Goal: Complete application form

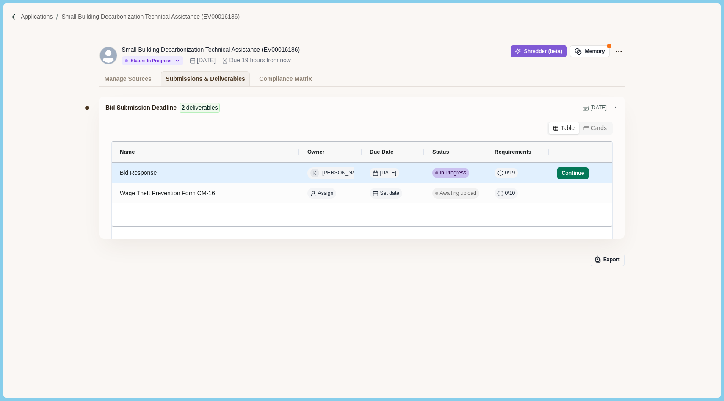
click at [140, 179] on div "Bid Response" at bounding box center [206, 173] width 172 height 17
select select "********"
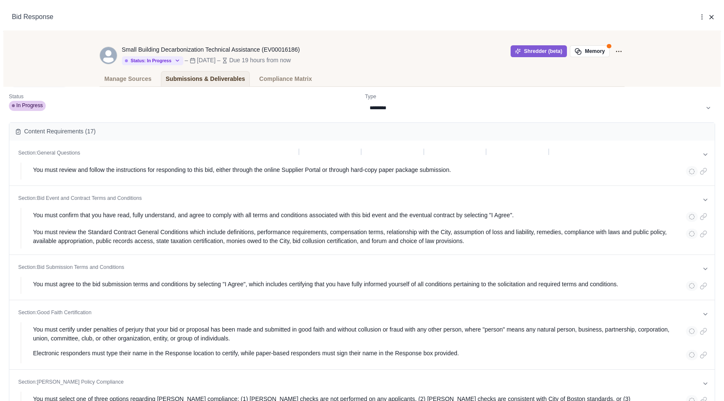
click at [715, 16] on div "Bid Response More Options Duplicate Upload file Select existing file Delete" at bounding box center [362, 17] width 718 height 29
click at [712, 17] on icon "button" at bounding box center [712, 18] width 8 height 8
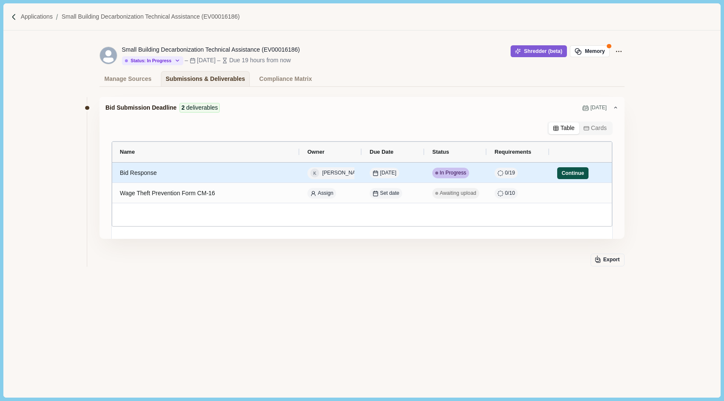
click at [570, 174] on button "Continue" at bounding box center [572, 173] width 31 height 12
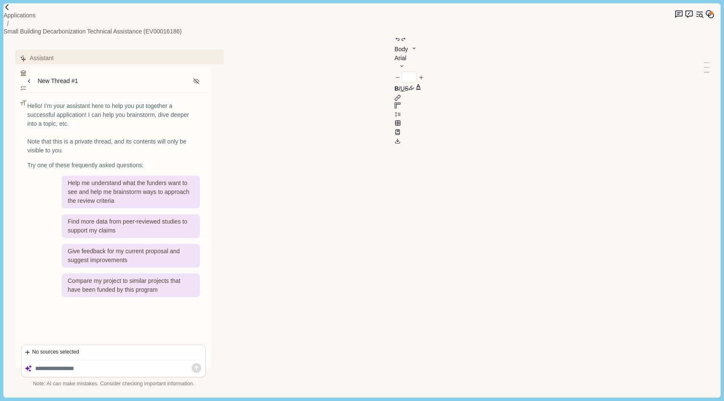
type input "**"
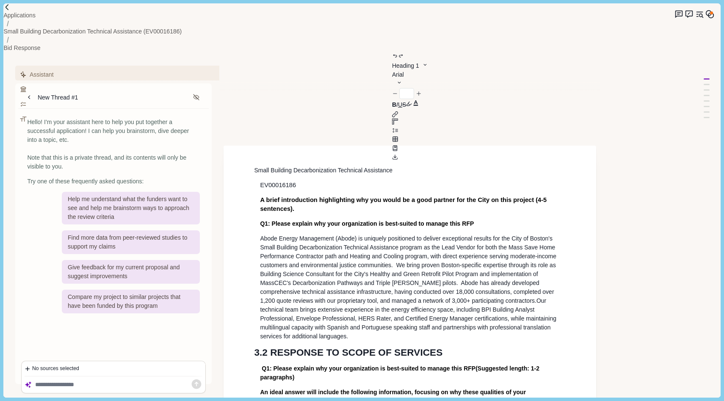
scroll to position [19, 0]
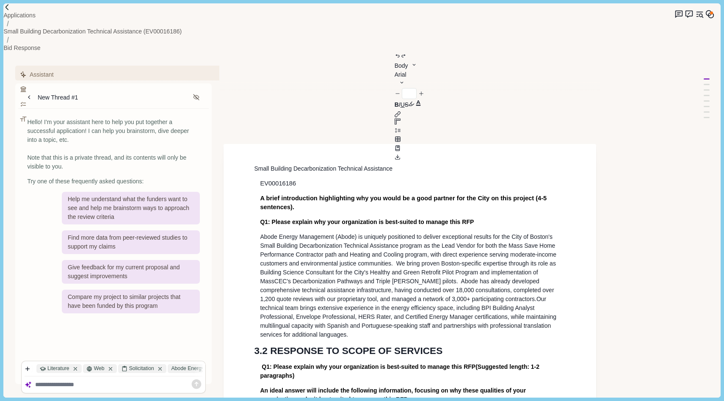
click at [429, 251] on span ", with direct experience serving moderate-income customers and environmental ju…" at bounding box center [409, 276] width 298 height 51
click at [505, 233] on span "Abode Energy Management (Abode) is uniquely positioned to deliver exceptional r…" at bounding box center [408, 245] width 297 height 25
click at [310, 251] on span ", with direct experience serving moderate-income customers and environmental ju…" at bounding box center [409, 281] width 299 height 60
click at [371, 251] on span ", with direct experience serving moderate-income customers and environmental ju…" at bounding box center [409, 281] width 299 height 60
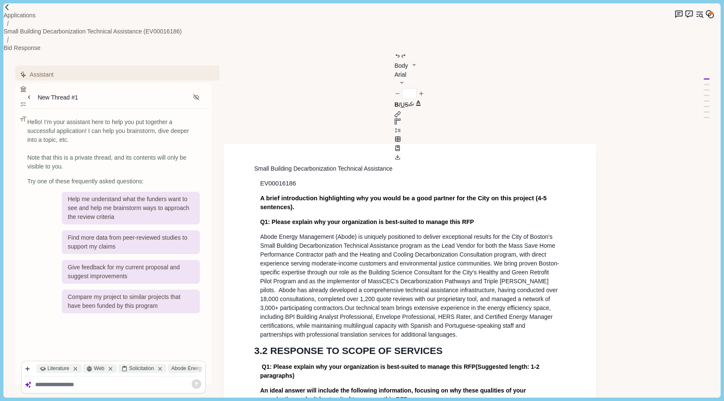
click at [263, 251] on span ", with direct experience serving moderate-income customers and environmental ju…" at bounding box center [409, 281] width 299 height 60
click at [459, 251] on span ", with direct experience serving moderate-income customers and environmental ju…" at bounding box center [409, 281] width 299 height 60
click at [476, 251] on span ", with direct experience serving moderate-income customers and environmental ju…" at bounding box center [409, 281] width 299 height 60
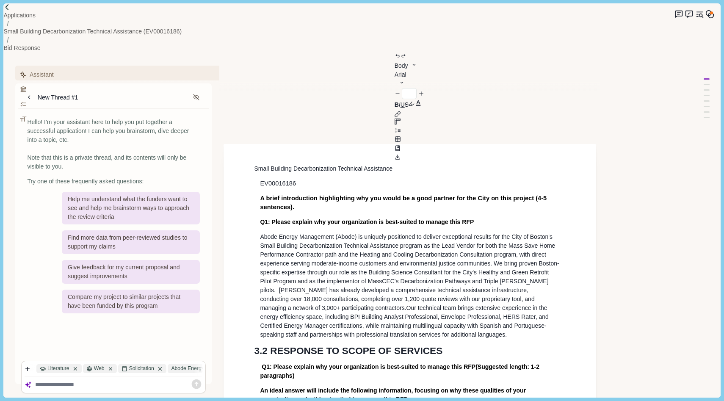
click at [432, 322] on span ", while maintaining multilingual capacity with Spanish and Portuguese-speaking …" at bounding box center [403, 330] width 286 height 16
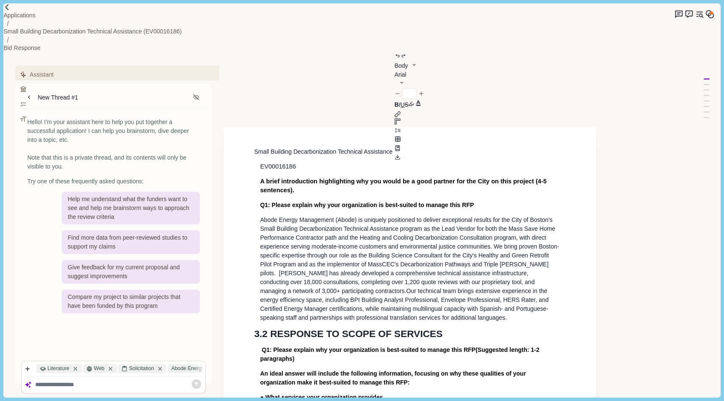
scroll to position [36, 0]
click at [260, 249] on p "Abode Energy Management (Abode) is uniquely positioned to deliver exceptional r…" at bounding box center [410, 268] width 300 height 107
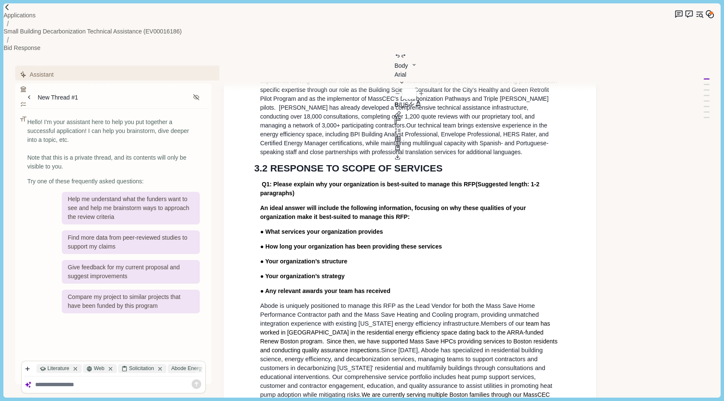
scroll to position [0, 0]
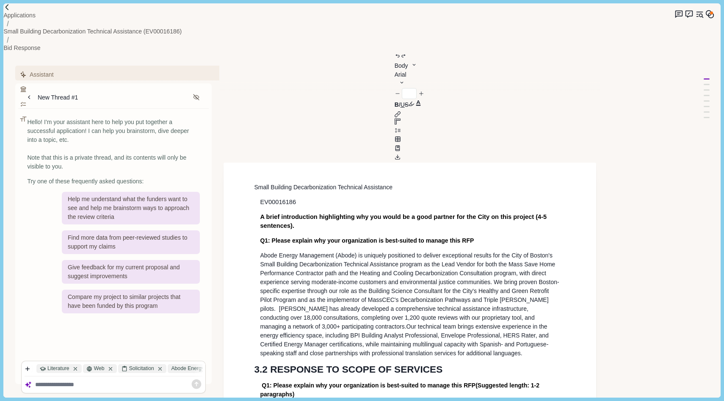
click at [292, 341] on span ", while maintaining multilingual capacity with Spanish- and Portuguese-speaking…" at bounding box center [404, 349] width 288 height 16
click at [529, 341] on span ", while maintaining multilingual capacity with Spanish- and Portuguese-speaking…" at bounding box center [404, 349] width 288 height 16
click at [303, 341] on span ", while maintaining multilingual capacity with Spanish- and Portuguese-speaking…" at bounding box center [404, 349] width 288 height 16
click at [392, 341] on span ", while maintaining multilingual capacity with Spanish- and Portuguese-speaking…" at bounding box center [404, 349] width 288 height 16
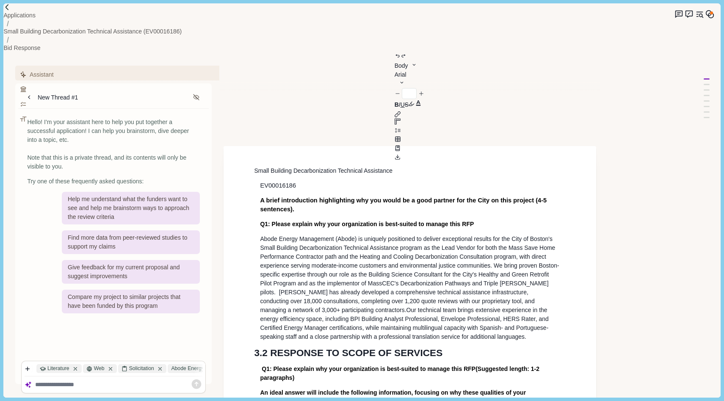
scroll to position [22, 0]
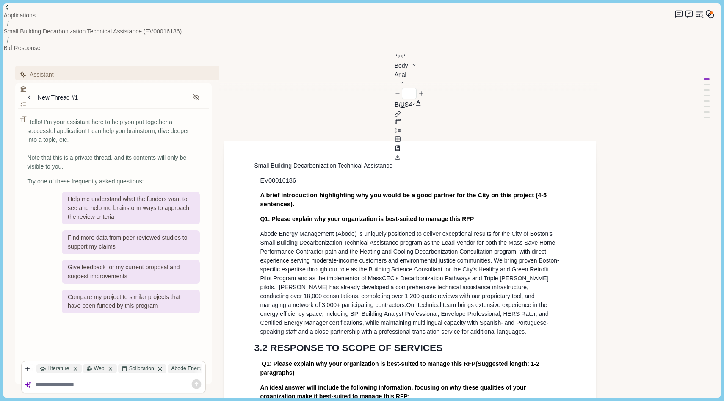
click at [461, 263] on p "Abode Energy Management (Abode) is uniquely positioned to deliver exceptional r…" at bounding box center [410, 283] width 300 height 107
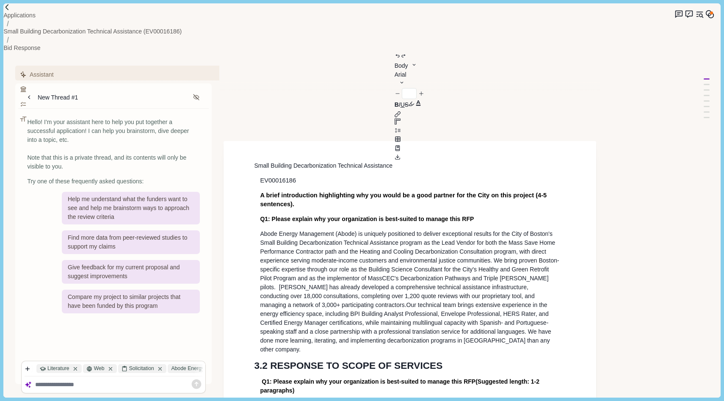
click at [457, 319] on span ", while maintaining multilingual capacity with Spanish- and Portuguese-speaking…" at bounding box center [406, 335] width 293 height 33
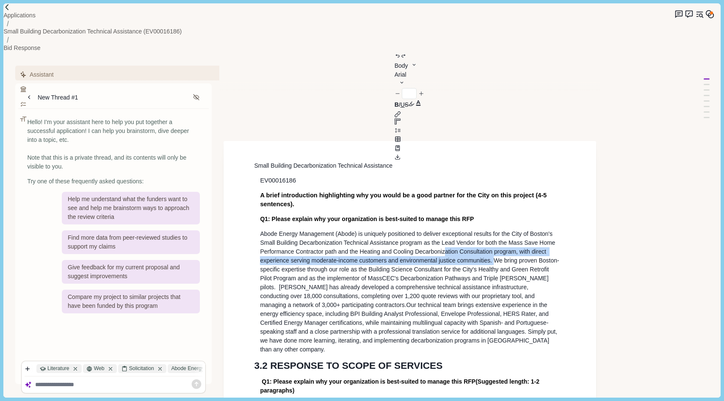
drag, startPoint x: 495, startPoint y: 193, endPoint x: 446, endPoint y: 181, distance: 50.1
click at [446, 230] on p "Abode Energy Management (Abode) is uniquely positioned to deliver exceptional r…" at bounding box center [410, 292] width 300 height 124
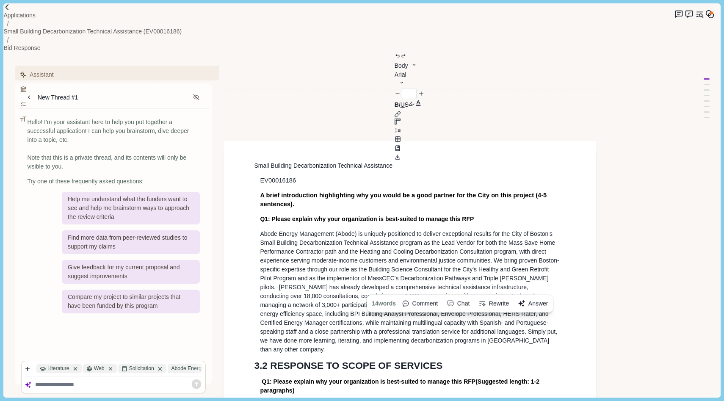
click at [527, 240] on p "Abode Energy Management (Abode) is uniquely positioned to deliver exceptional r…" at bounding box center [410, 292] width 300 height 124
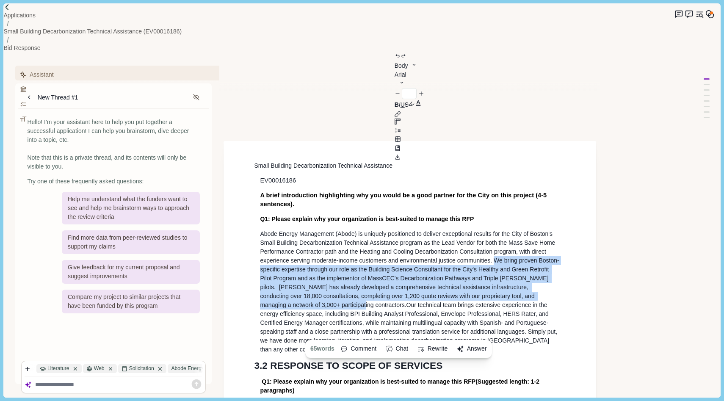
drag, startPoint x: 495, startPoint y: 190, endPoint x: 322, endPoint y: 237, distance: 178.6
click at [322, 248] on span ", with direct experience serving moderate-income customers and environmental ju…" at bounding box center [409, 278] width 299 height 60
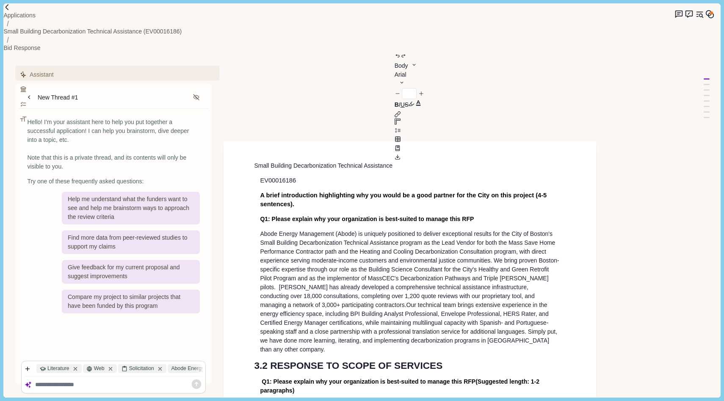
click at [439, 319] on span ", while maintaining multilingual capacity with Spanish- and Portuguese-speaking…" at bounding box center [409, 335] width 299 height 33
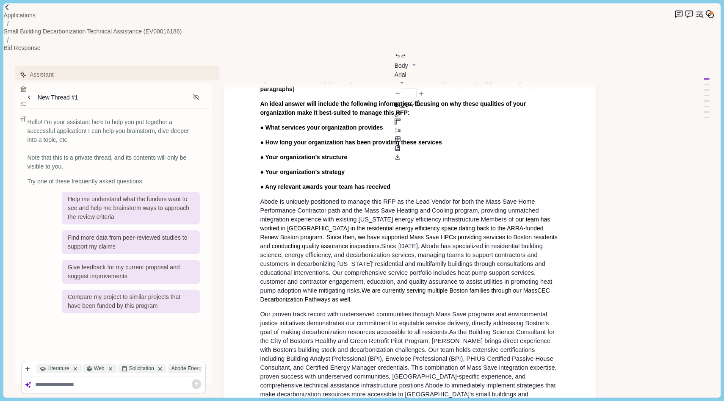
scroll to position [321, 0]
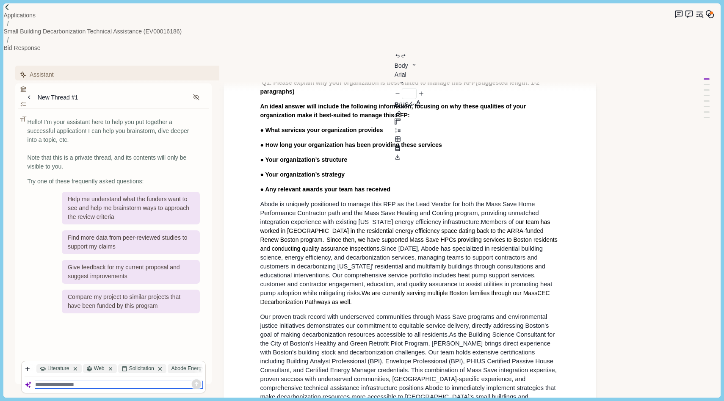
click at [96, 381] on textarea at bounding box center [119, 384] width 168 height 7
click at [393, 245] on span "Since [DATE], Abode has specialized in residential building science, energy eff…" at bounding box center [407, 270] width 294 height 51
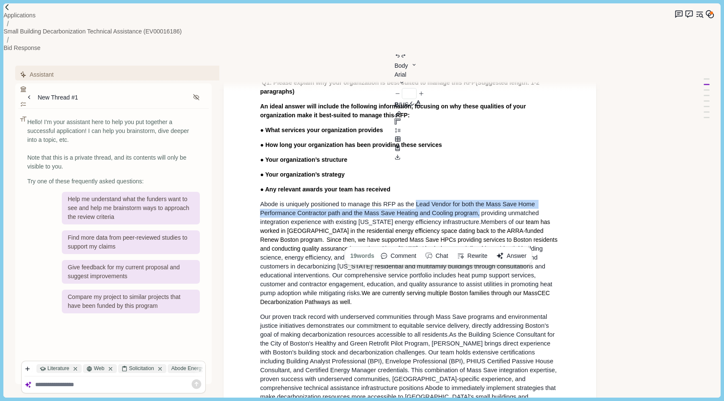
drag, startPoint x: 415, startPoint y: 133, endPoint x: 479, endPoint y: 142, distance: 64.2
click at [479, 201] on span "Abode is uniquely positioned to manage this RFP as the Lead Vendor for both the…" at bounding box center [400, 213] width 280 height 25
click at [491, 249] on button "Rewrite" at bounding box center [472, 256] width 36 height 14
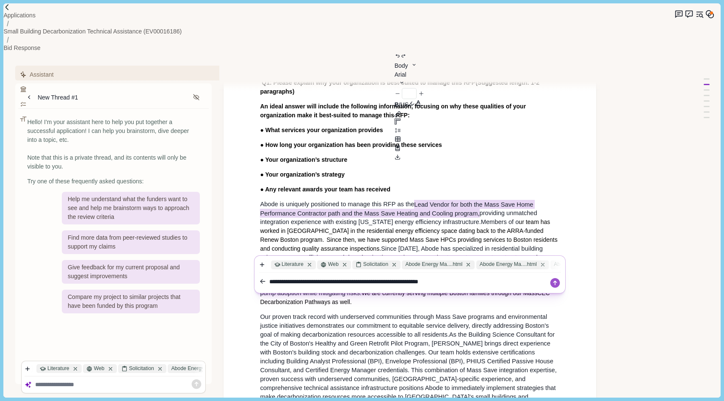
type textarea "**********"
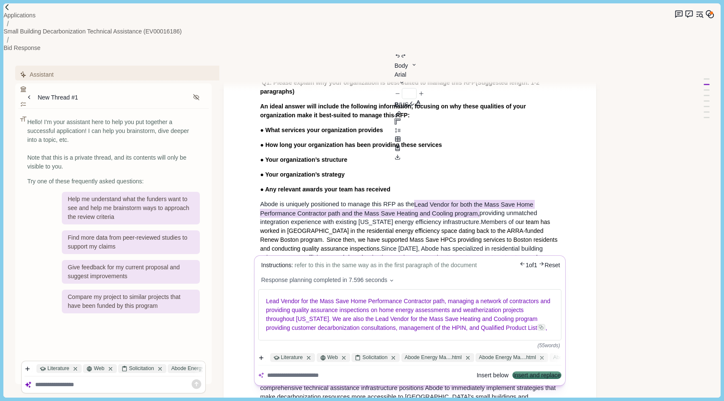
click at [555, 130] on body "Applications Small Building Decarbonization Technical Assistance (EV00016186) B…" at bounding box center [362, 200] width 724 height 401
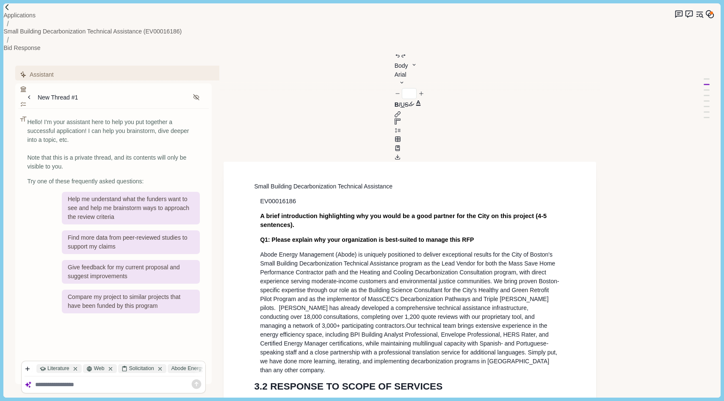
scroll to position [0, 0]
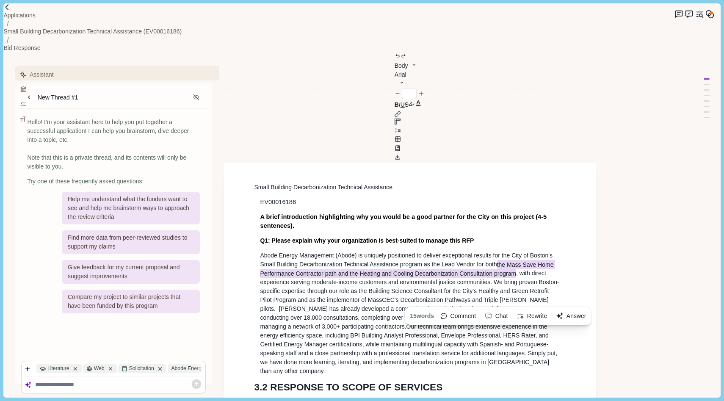
drag, startPoint x: 499, startPoint y: 194, endPoint x: 516, endPoint y: 205, distance: 20.6
click at [516, 251] on p "Abode Energy Management (Abode) is uniquely positioned to deliver exceptional r…" at bounding box center [410, 313] width 300 height 124
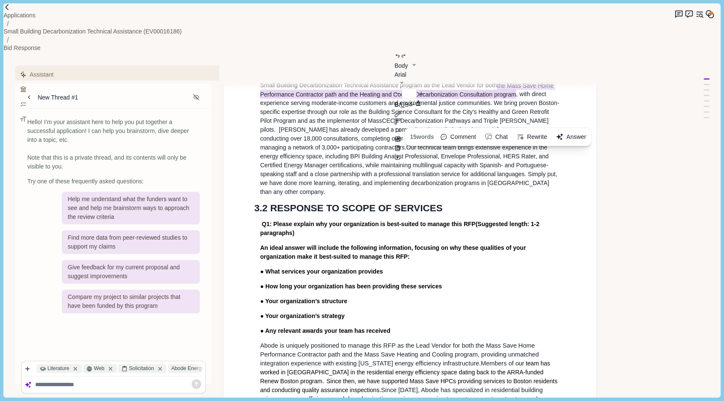
scroll to position [245, 0]
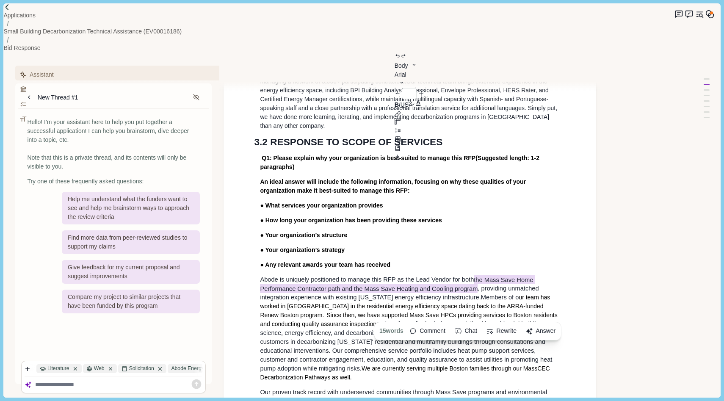
type input "**"
drag, startPoint x: 476, startPoint y: 208, endPoint x: 478, endPoint y: 219, distance: 10.4
click at [479, 275] on span "Abode is uniquely positioned to manage this RFP as the Lead Vendor for both the…" at bounding box center [400, 288] width 280 height 26
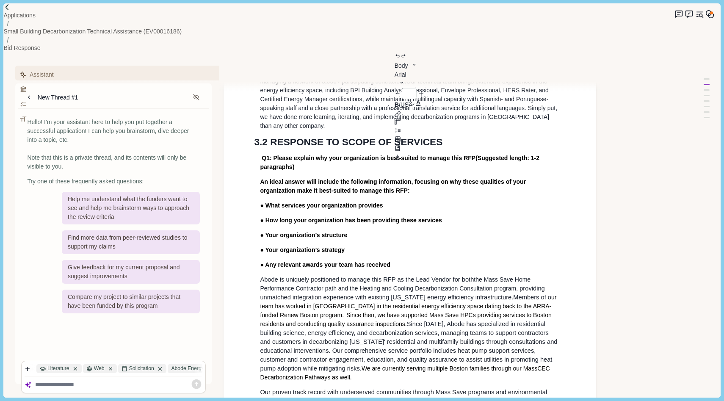
click at [492, 276] on span "the Mass Save Home Performance Contractor path and the Heating and Cooling Deca…" at bounding box center [396, 284] width 272 height 16
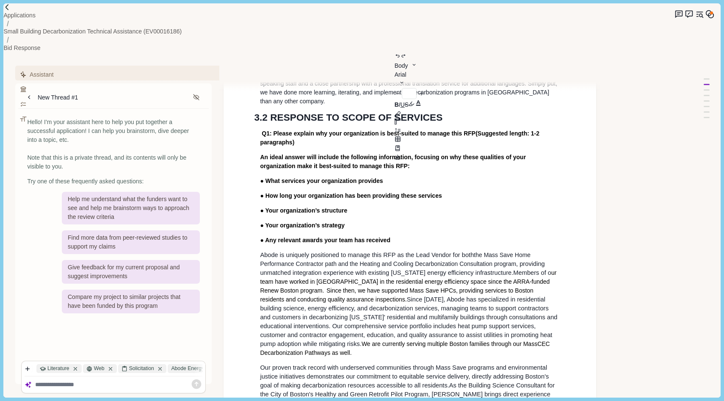
scroll to position [272, 0]
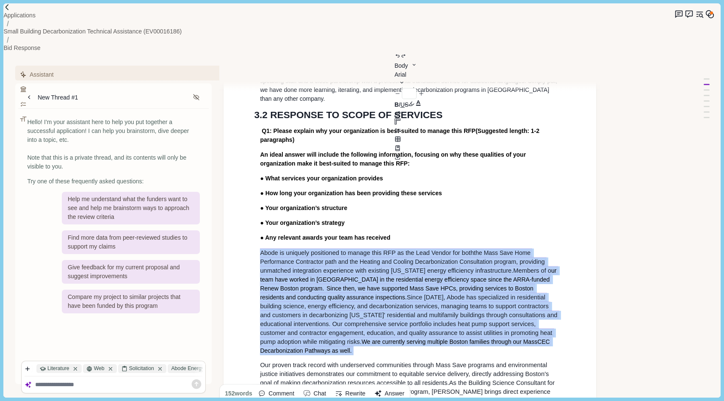
drag, startPoint x: 400, startPoint y: 282, endPoint x: 260, endPoint y: 183, distance: 171.1
click at [260, 248] on p "Abode is uniquely positioned to manage this RFP as the Lead Vendor for both the…" at bounding box center [410, 301] width 300 height 107
copy p "Lorem ip dolorsit ametconsec ad elitse doei TEM in utl Etdo Magnaa eni admi ven…"
